Goal: Transaction & Acquisition: Purchase product/service

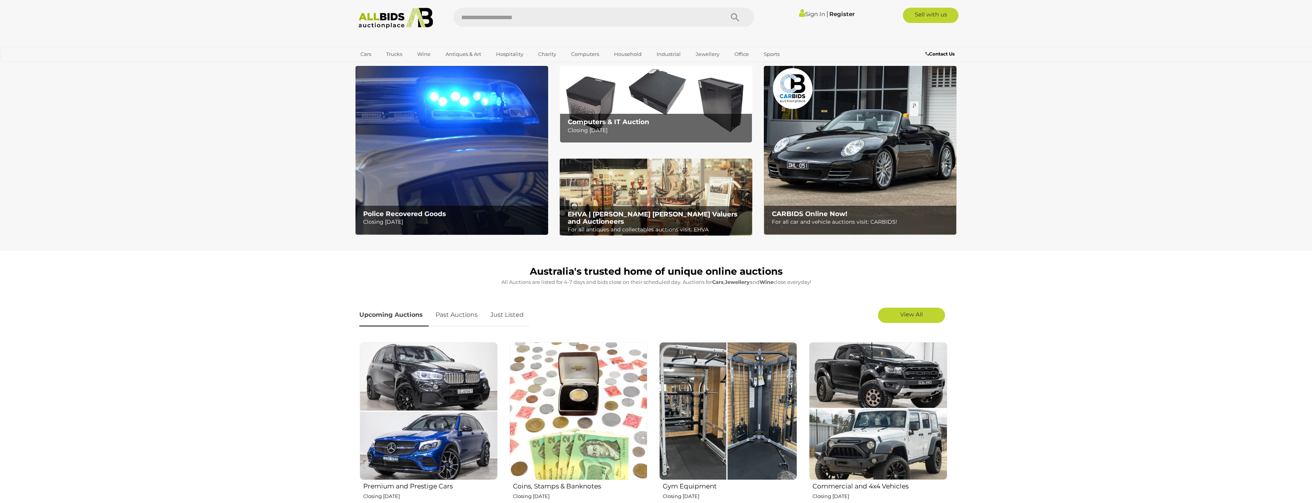
scroll to position [38, 0]
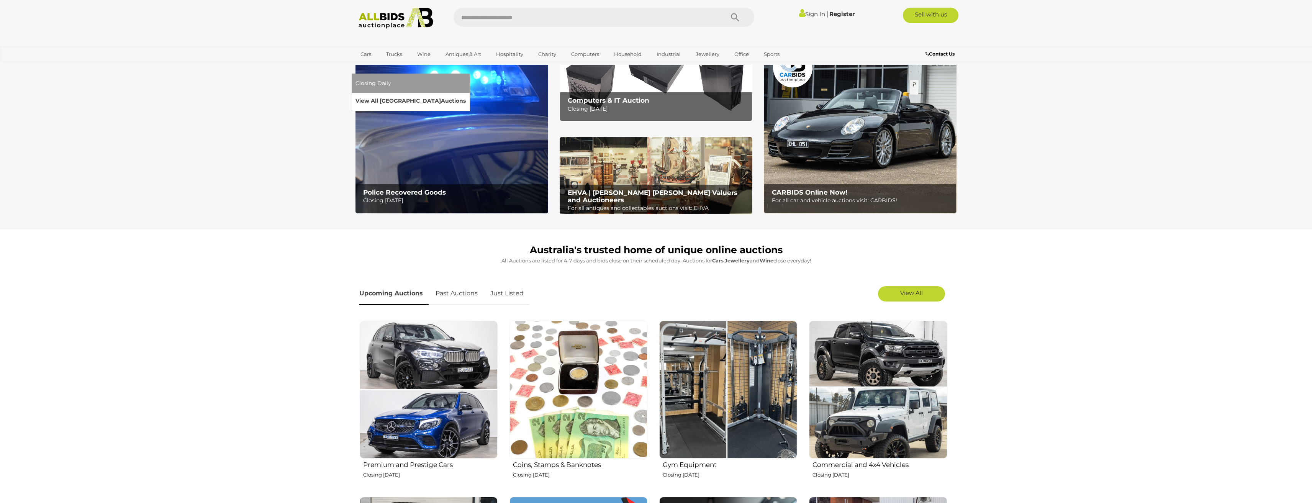
click at [466, 95] on link "View All Sydney Auctions" at bounding box center [410, 101] width 110 height 12
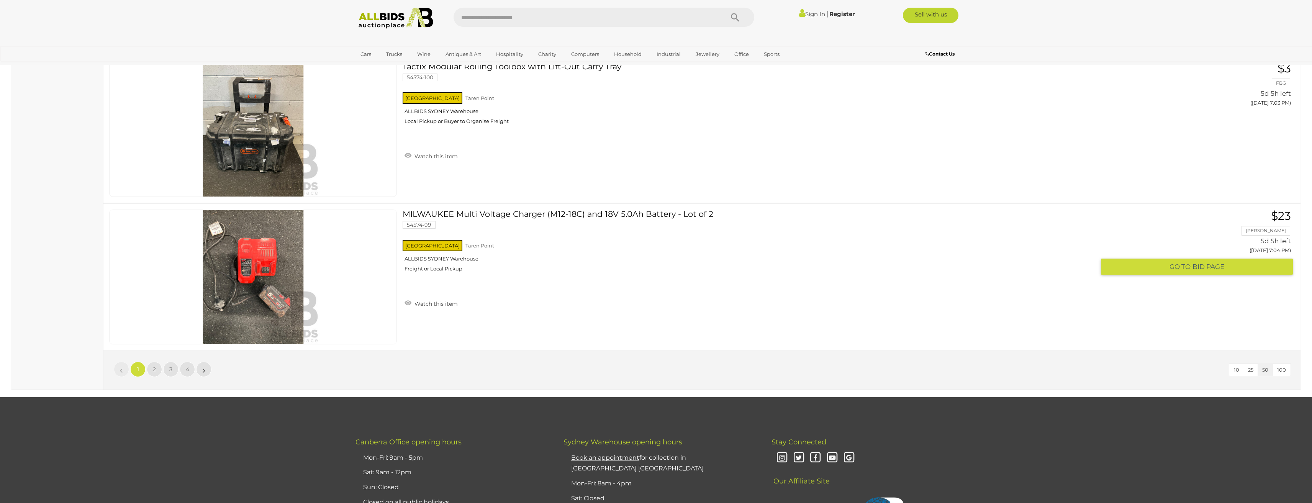
scroll to position [7353, 0]
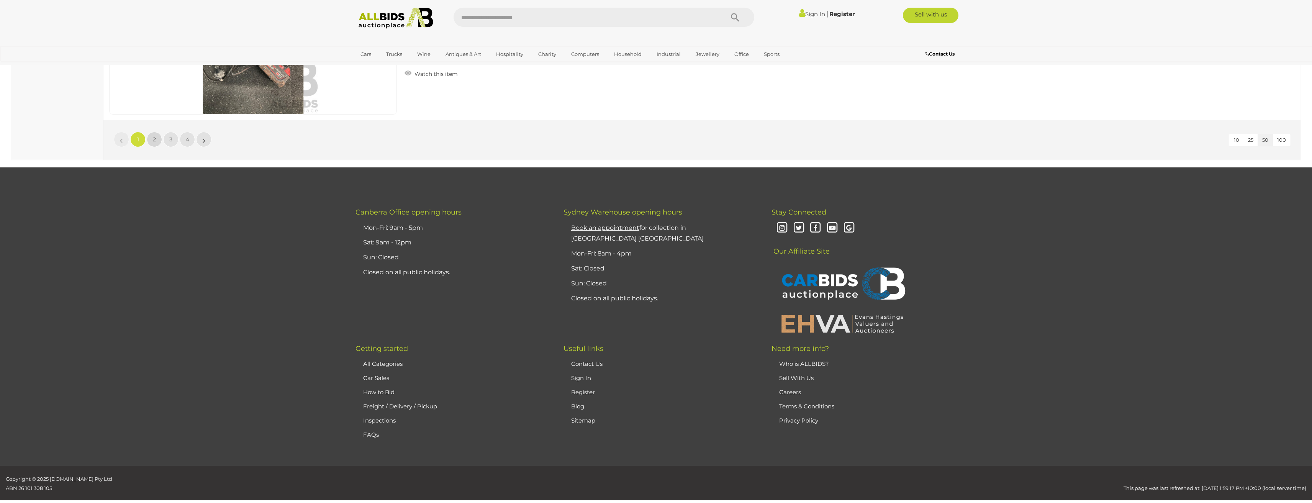
click at [150, 137] on link "2" at bounding box center [154, 139] width 15 height 15
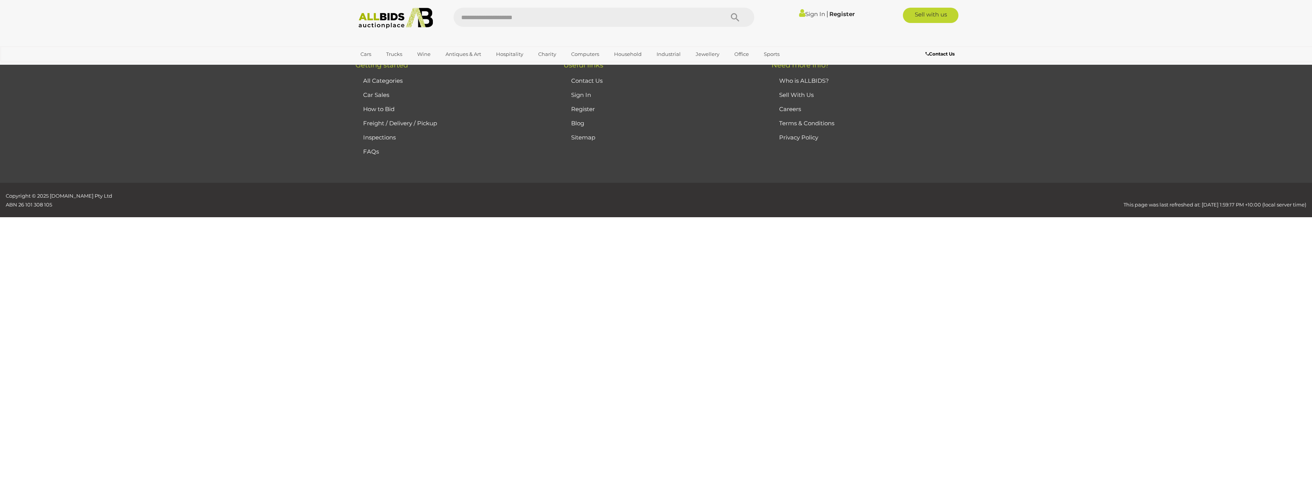
scroll to position [25, 0]
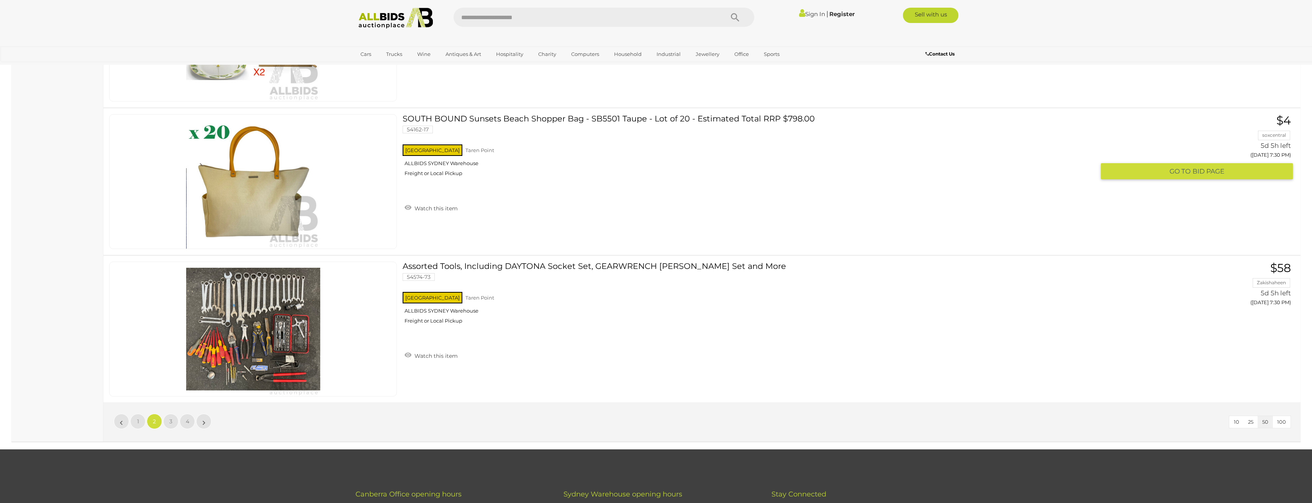
scroll to position [7339, 0]
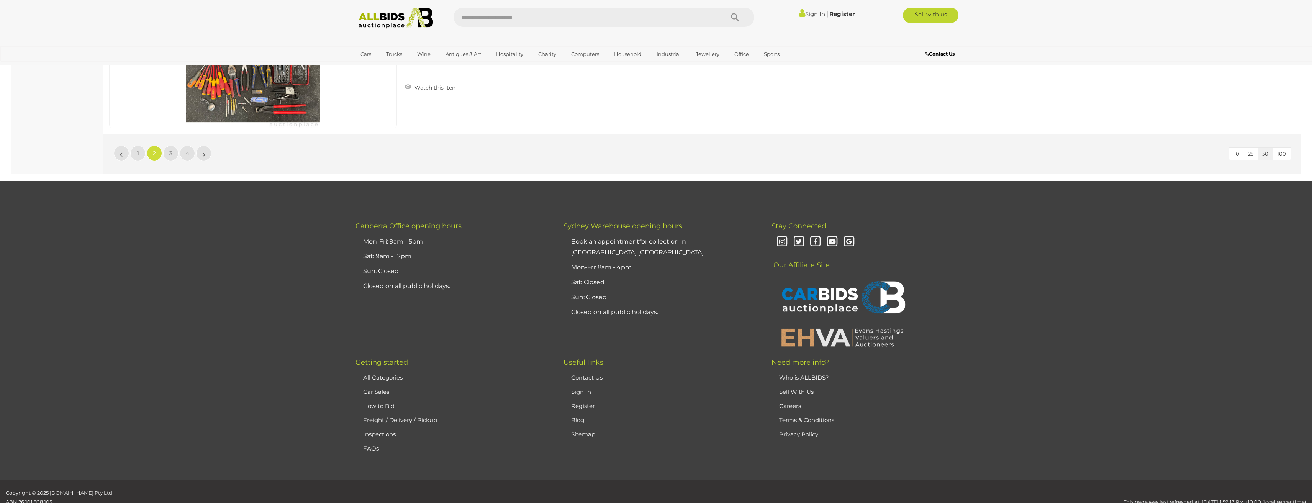
click at [163, 156] on ul "« 1 2 3 4 »" at bounding box center [162, 153] width 99 height 15
click at [168, 159] on link "3" at bounding box center [170, 153] width 15 height 15
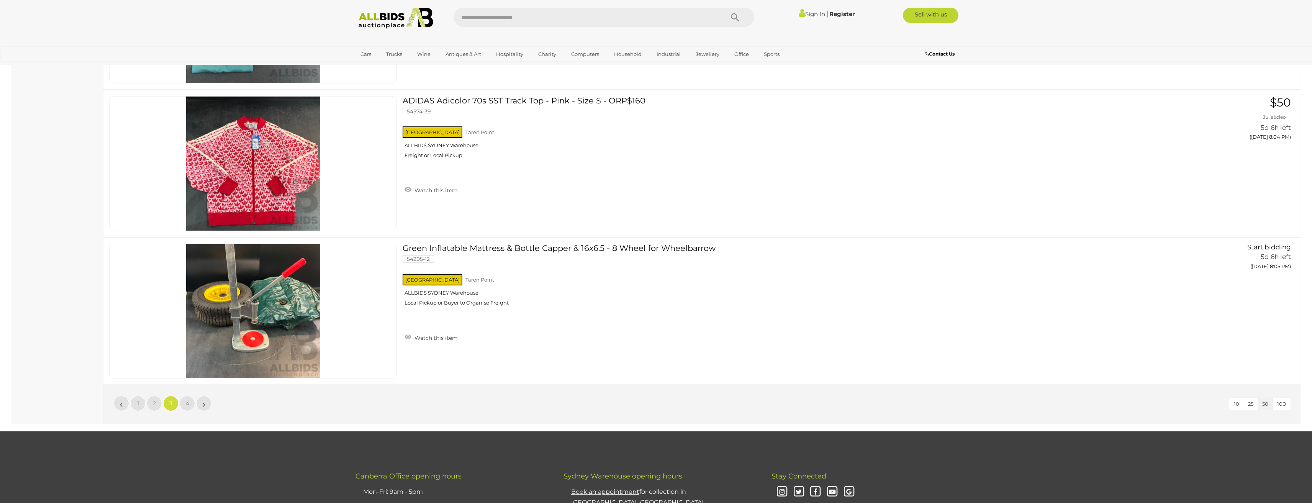
scroll to position [7110, 0]
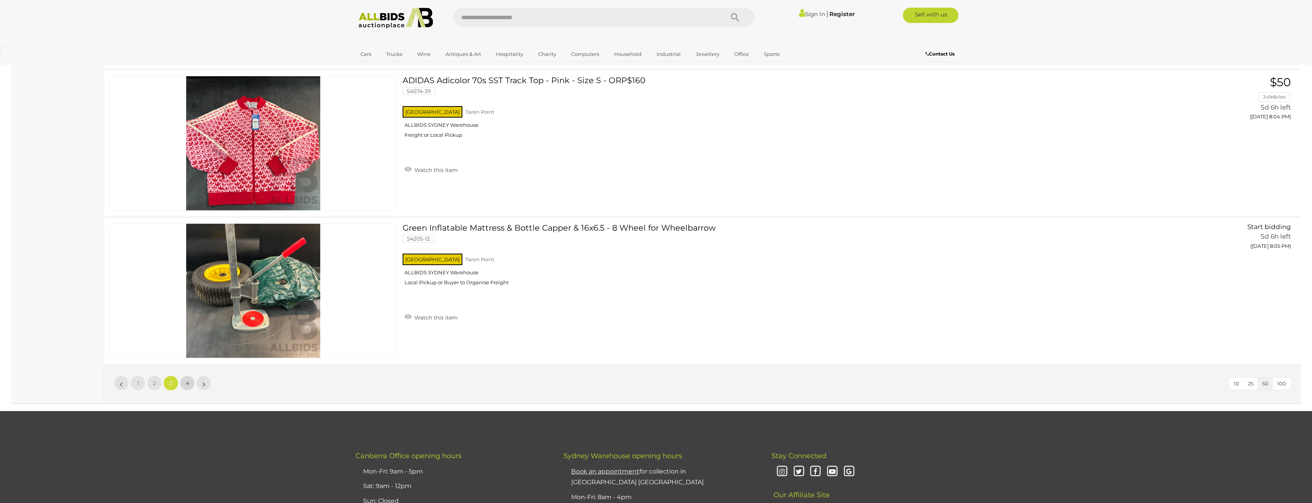
click at [190, 375] on link "4" at bounding box center [187, 382] width 15 height 15
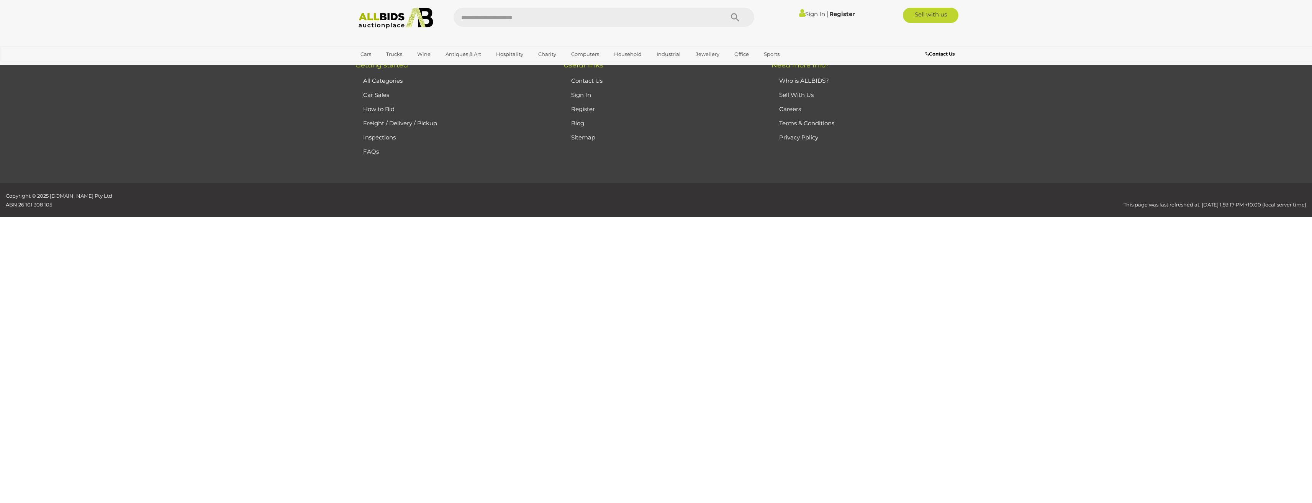
scroll to position [25, 0]
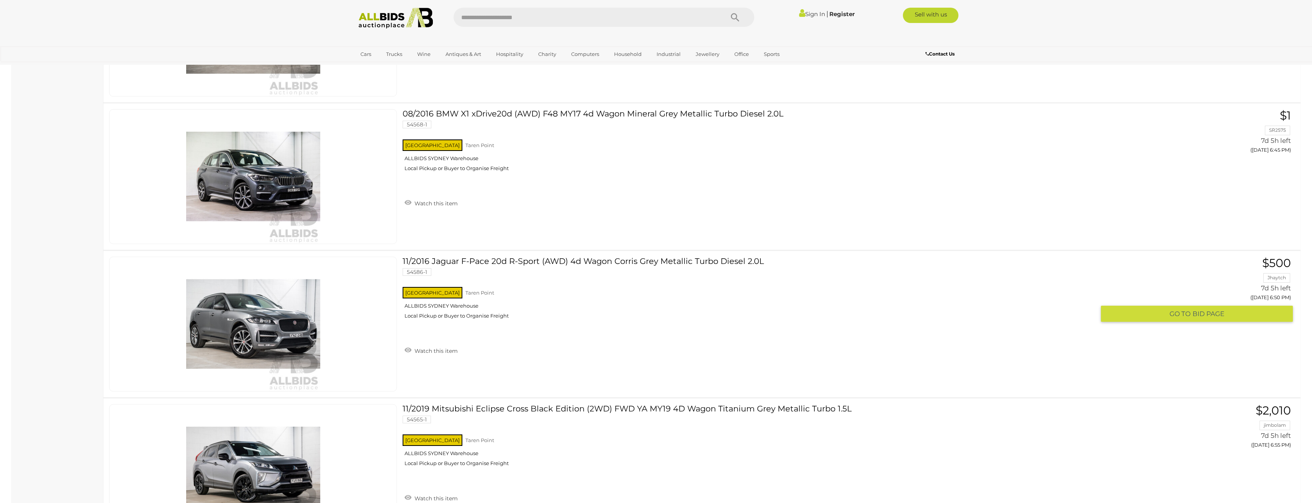
scroll to position [4276, 0]
